Goal: Information Seeking & Learning: Compare options

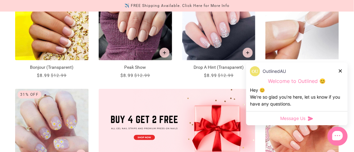
scroll to position [157, 0]
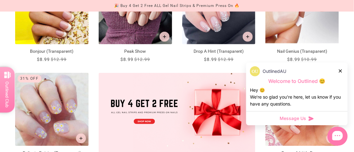
click at [340, 70] on icon at bounding box center [340, 71] width 3 height 3
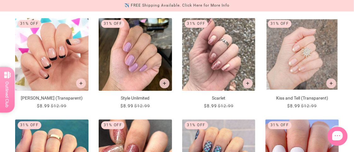
scroll to position [315, 0]
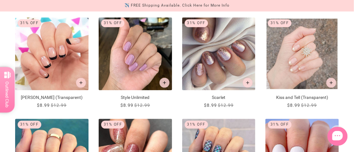
click at [221, 47] on img "Scarlet" at bounding box center [218, 54] width 73 height 73
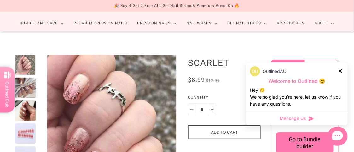
scroll to position [63, 0]
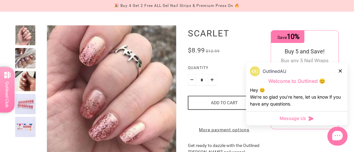
click at [111, 81] on img "Enlarge product image" at bounding box center [111, 94] width 220 height 220
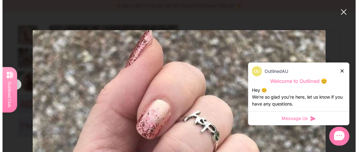
scroll to position [0, 0]
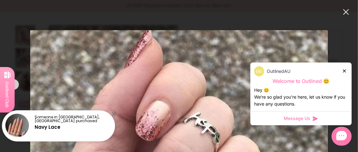
click at [346, 71] on div at bounding box center [345, 71] width 4 height 7
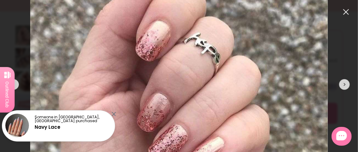
scroll to position [94, 0]
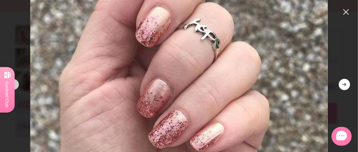
click at [343, 84] on div at bounding box center [344, 84] width 11 height 11
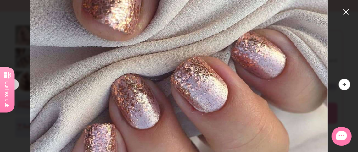
click at [343, 84] on div at bounding box center [344, 84] width 11 height 11
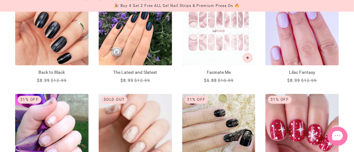
scroll to position [315, 0]
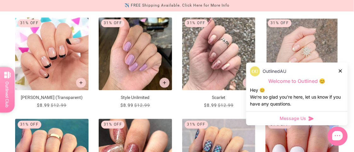
click at [341, 70] on icon at bounding box center [340, 71] width 3 height 3
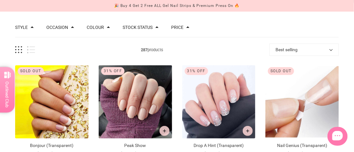
scroll to position [0, 0]
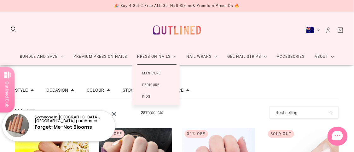
click at [159, 73] on link "Manicure" at bounding box center [151, 74] width 39 height 12
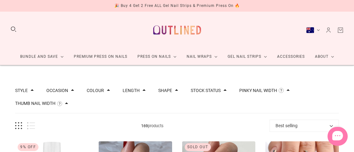
scroll to position [94, 0]
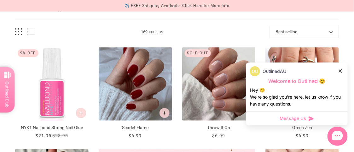
click at [342, 71] on icon at bounding box center [340, 71] width 3 height 3
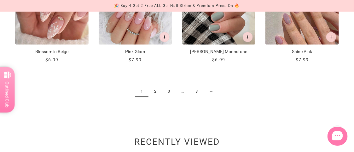
scroll to position [693, 0]
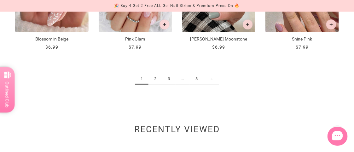
click at [155, 78] on link "2" at bounding box center [155, 79] width 14 height 12
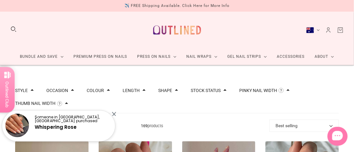
click at [114, 113] on div at bounding box center [114, 114] width 4 height 4
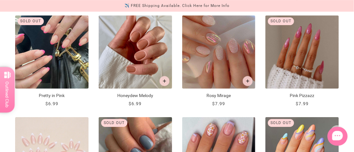
scroll to position [535, 0]
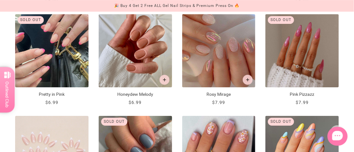
click at [136, 48] on img "Honeydew Melody" at bounding box center [135, 50] width 73 height 73
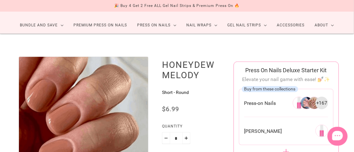
click at [143, 93] on img "Enlarge product image" at bounding box center [42, 141] width 220 height 220
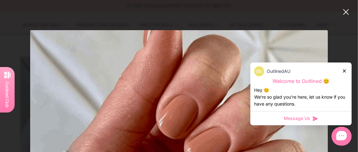
click at [346, 71] on icon at bounding box center [344, 71] width 3 height 3
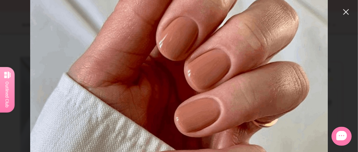
scroll to position [75, 0]
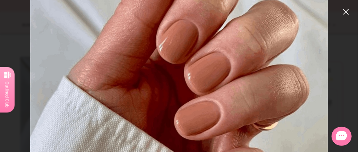
click at [346, 12] on button "close" at bounding box center [347, 12] width 8 height 8
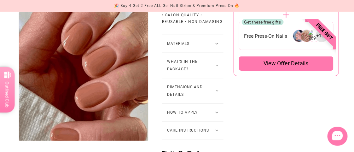
scroll to position [441, 0]
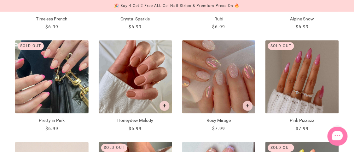
scroll to position [497, 0]
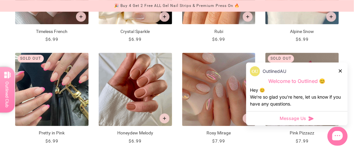
click at [338, 71] on div "OutlinedAU" at bounding box center [297, 71] width 94 height 10
click at [340, 70] on icon at bounding box center [340, 71] width 3 height 3
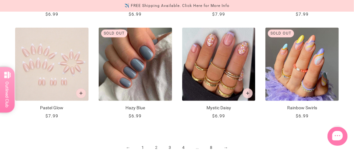
scroll to position [654, 0]
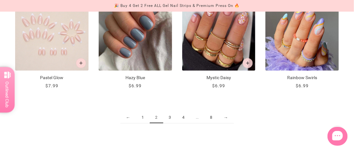
click at [173, 117] on link "3" at bounding box center [170, 118] width 14 height 12
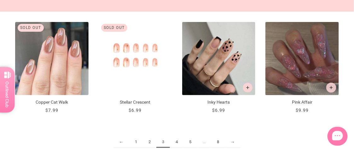
scroll to position [630, 0]
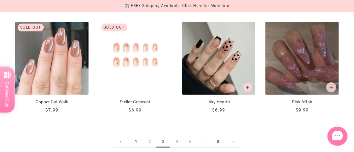
click at [178, 140] on link "4" at bounding box center [177, 142] width 14 height 12
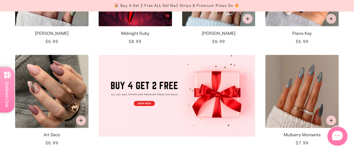
scroll to position [189, 0]
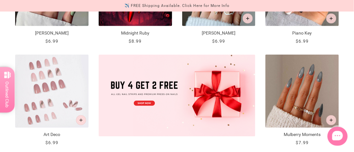
click at [51, 89] on img "Art Deco" at bounding box center [51, 91] width 73 height 73
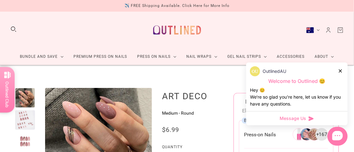
click at [342, 71] on div at bounding box center [341, 71] width 4 height 7
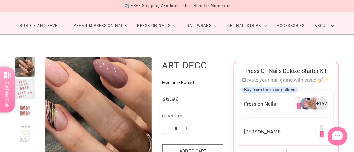
scroll to position [31, 0]
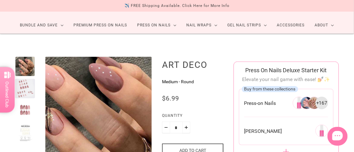
click at [105, 81] on img "Enlarge product image" at bounding box center [93, 130] width 180 height 180
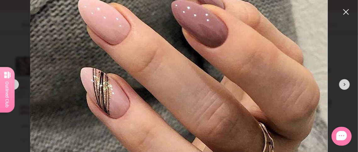
scroll to position [63, 0]
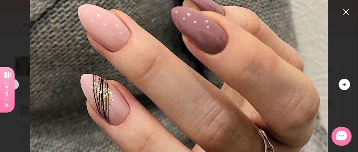
click at [345, 82] on div at bounding box center [344, 84] width 11 height 11
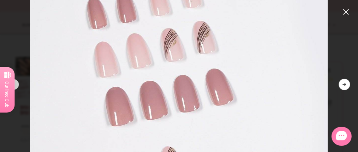
click at [348, 82] on div at bounding box center [344, 84] width 11 height 11
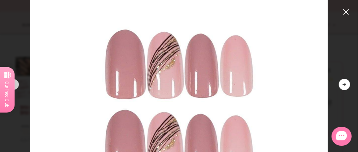
click at [348, 82] on div at bounding box center [344, 84] width 11 height 11
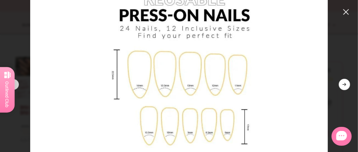
click at [348, 82] on div at bounding box center [344, 84] width 11 height 11
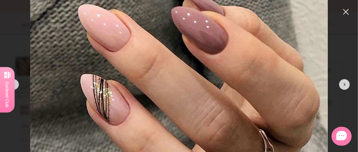
click at [344, 9] on button "close" at bounding box center [347, 12] width 8 height 8
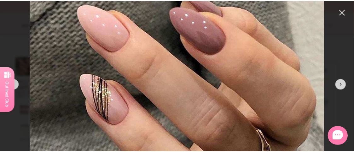
scroll to position [31, 0]
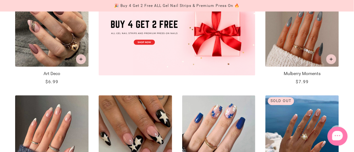
scroll to position [189, 0]
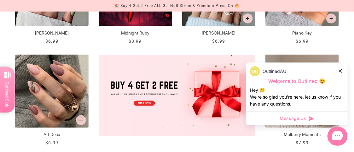
click at [340, 70] on icon at bounding box center [340, 71] width 3 height 3
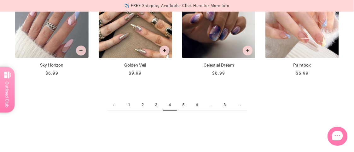
scroll to position [693, 0]
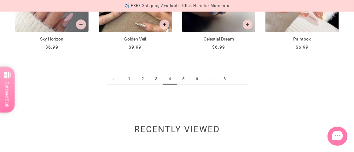
click at [183, 78] on link "5" at bounding box center [184, 79] width 14 height 12
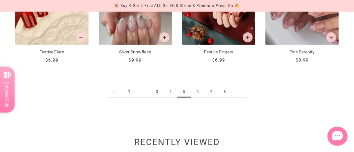
scroll to position [693, 0]
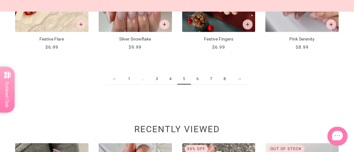
click at [196, 80] on link "6" at bounding box center [198, 79] width 14 height 12
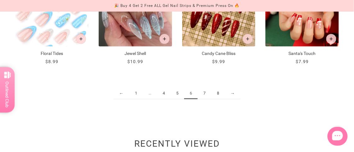
scroll to position [693, 0]
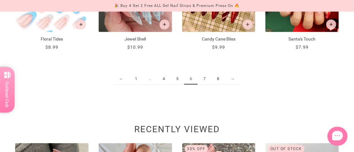
click at [206, 78] on link "7" at bounding box center [204, 79] width 14 height 12
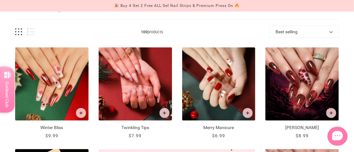
scroll to position [126, 0]
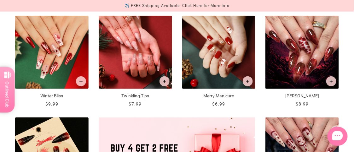
click at [223, 52] on img "Merry Manicure" at bounding box center [218, 52] width 73 height 73
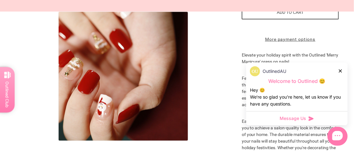
scroll to position [157, 0]
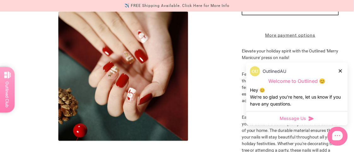
click at [340, 71] on icon at bounding box center [340, 71] width 3 height 3
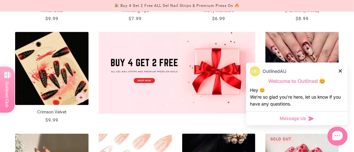
scroll to position [229, 0]
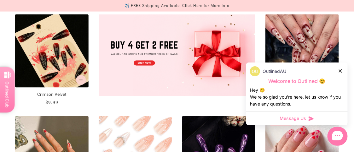
click at [340, 70] on icon at bounding box center [340, 71] width 3 height 3
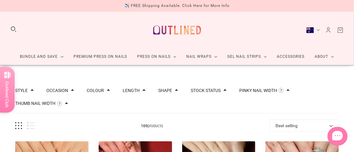
scroll to position [0, 0]
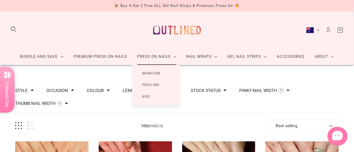
click at [153, 73] on link "Manicure" at bounding box center [151, 74] width 39 height 12
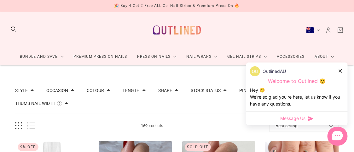
click at [139, 90] on div "Length" at bounding box center [134, 91] width 23 height 4
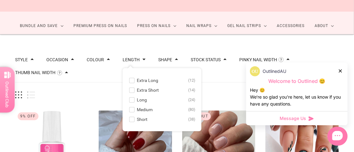
scroll to position [31, 0]
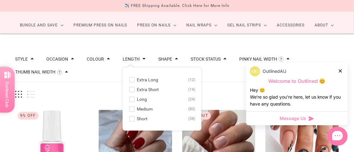
click at [130, 119] on span at bounding box center [131, 119] width 5 height 5
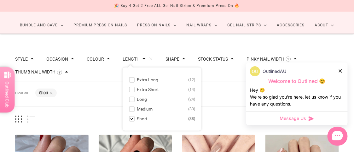
click at [340, 71] on icon at bounding box center [340, 71] width 3 height 3
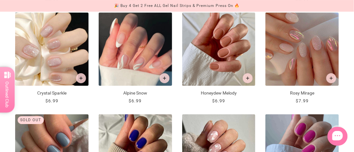
scroll to position [567, 0]
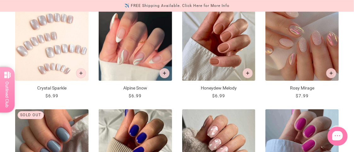
click at [36, 44] on img "Crystal Sparkle" at bounding box center [51, 44] width 73 height 73
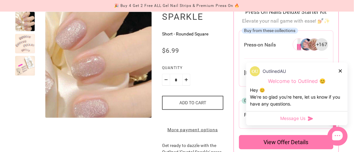
scroll to position [94, 0]
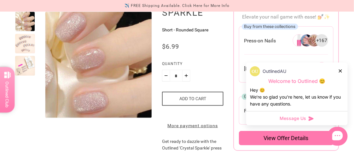
click at [119, 57] on img "Enlarge product image" at bounding box center [83, 71] width 180 height 180
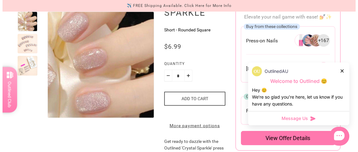
scroll to position [0, 0]
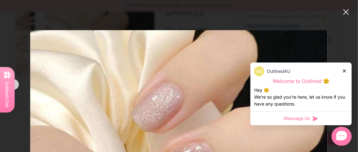
click at [344, 70] on icon at bounding box center [344, 71] width 3 height 3
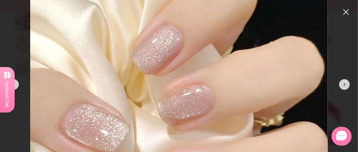
scroll to position [63, 0]
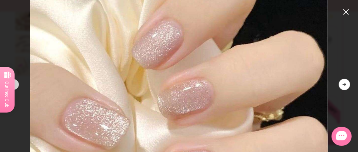
click at [345, 82] on div at bounding box center [344, 84] width 11 height 11
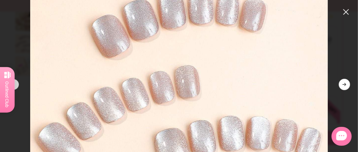
click at [346, 82] on div at bounding box center [344, 84] width 11 height 11
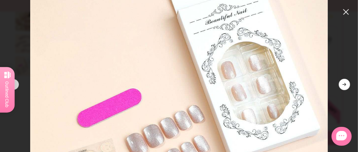
click at [346, 82] on div at bounding box center [344, 84] width 11 height 11
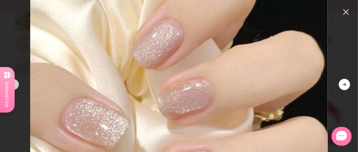
click at [346, 82] on div at bounding box center [344, 84] width 11 height 11
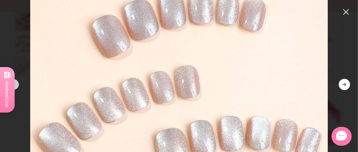
click at [346, 82] on div at bounding box center [344, 84] width 11 height 11
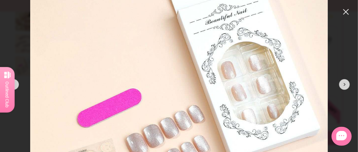
click at [346, 9] on button "close" at bounding box center [347, 12] width 8 height 8
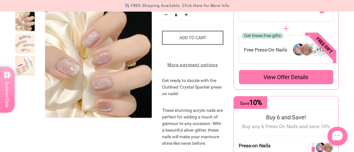
scroll to position [157, 0]
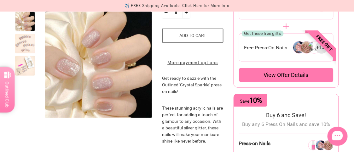
click at [25, 59] on div at bounding box center [25, 66] width 20 height 20
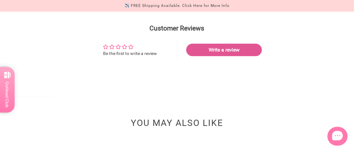
scroll to position [661, 0]
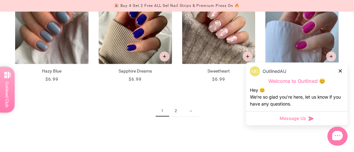
scroll to position [699, 0]
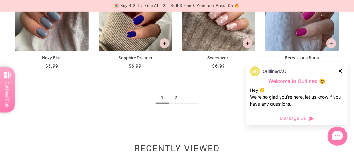
click at [342, 71] on div at bounding box center [341, 71] width 4 height 7
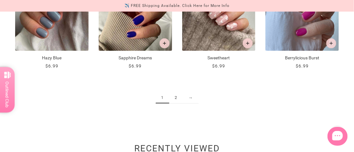
click at [175, 97] on link "2" at bounding box center [176, 98] width 14 height 12
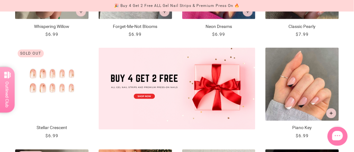
scroll to position [220, 0]
